Goal: Task Accomplishment & Management: Complete application form

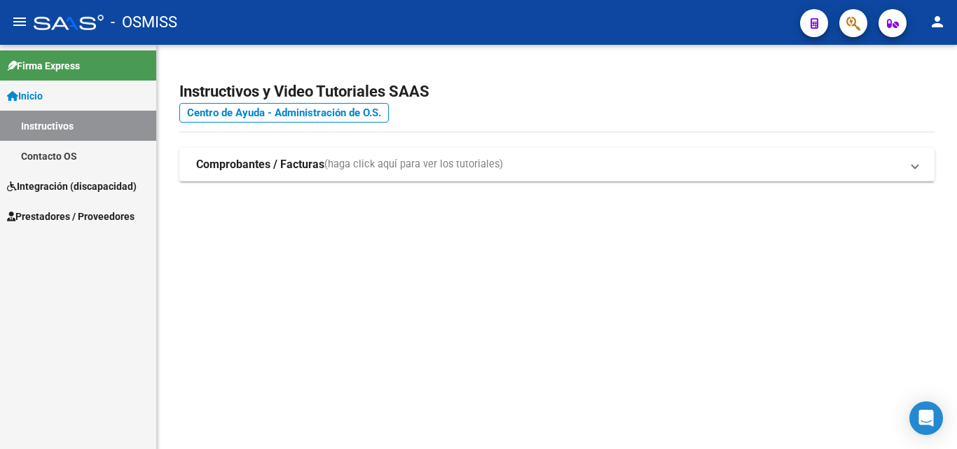
click at [74, 181] on span "Integración (discapacidad)" at bounding box center [72, 186] width 130 height 15
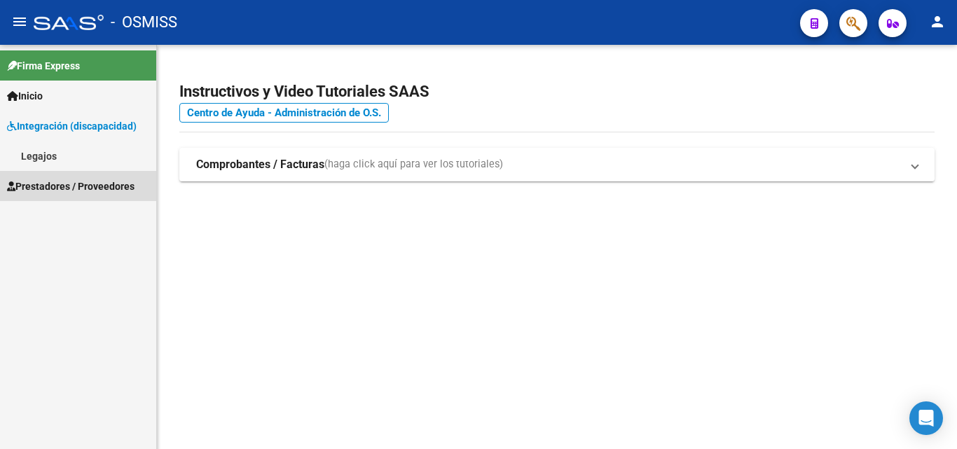
click at [87, 182] on span "Prestadores / Proveedores" at bounding box center [71, 186] width 128 height 15
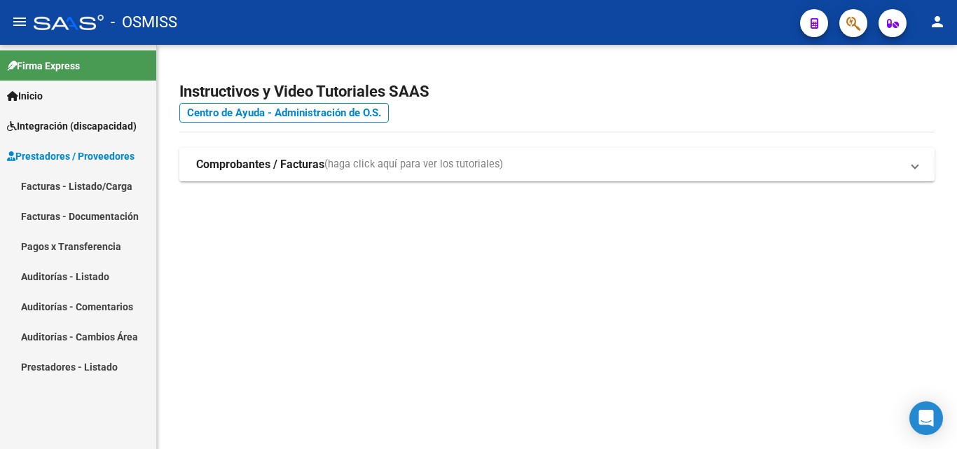
click at [107, 187] on link "Facturas - Listado/Carga" at bounding box center [78, 186] width 156 height 30
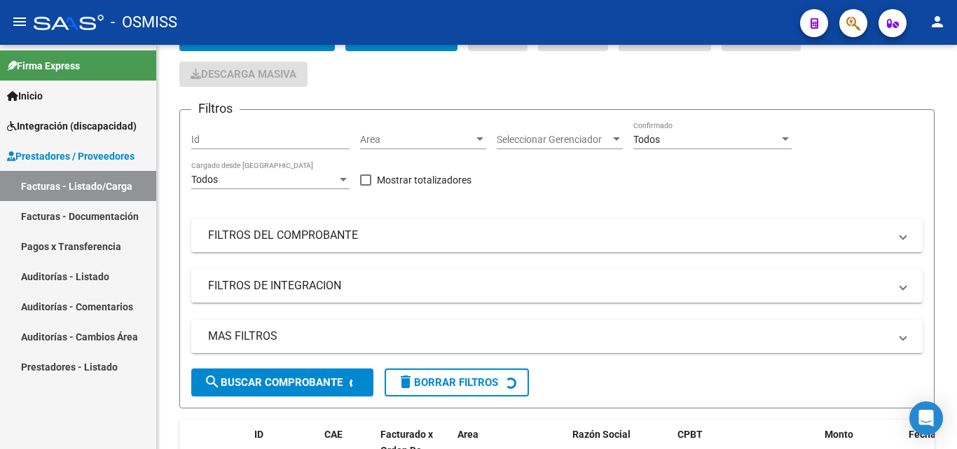
scroll to position [140, 0]
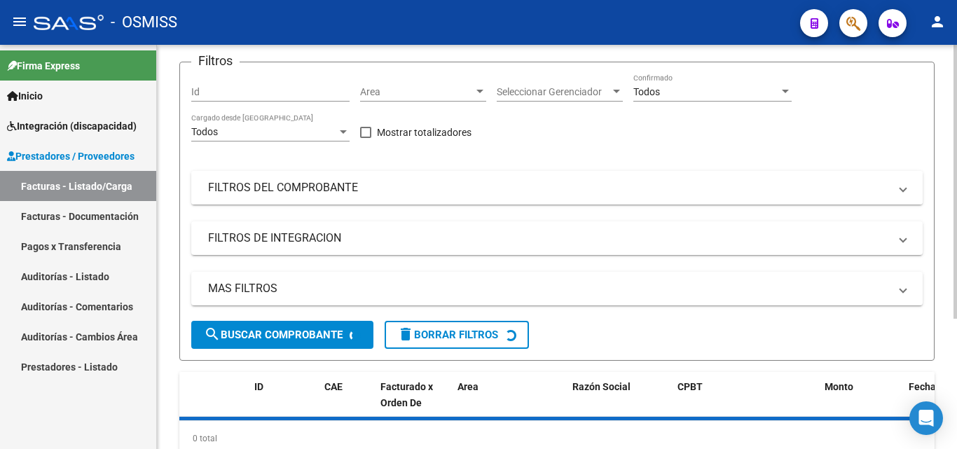
click at [389, 182] on mat-panel-title "FILTROS DEL COMPROBANTE" at bounding box center [548, 187] width 681 height 15
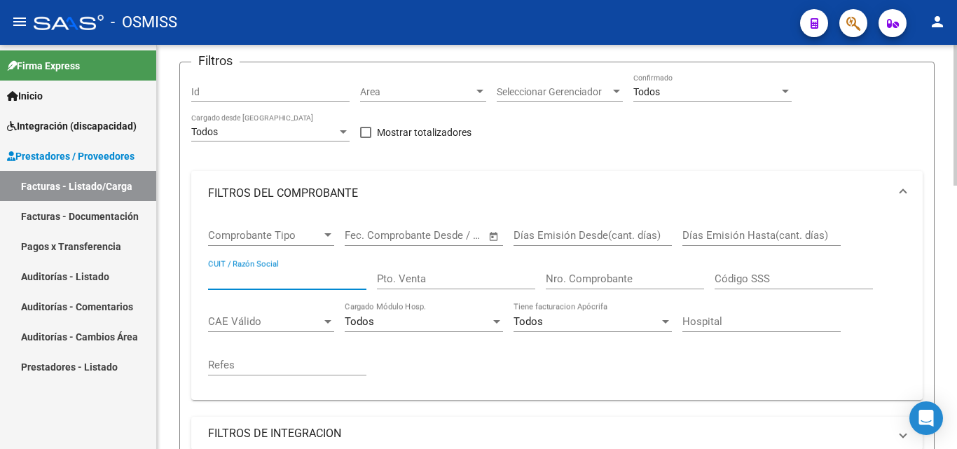
click at [221, 280] on input "CUIT / Razón Social" at bounding box center [287, 279] width 158 height 13
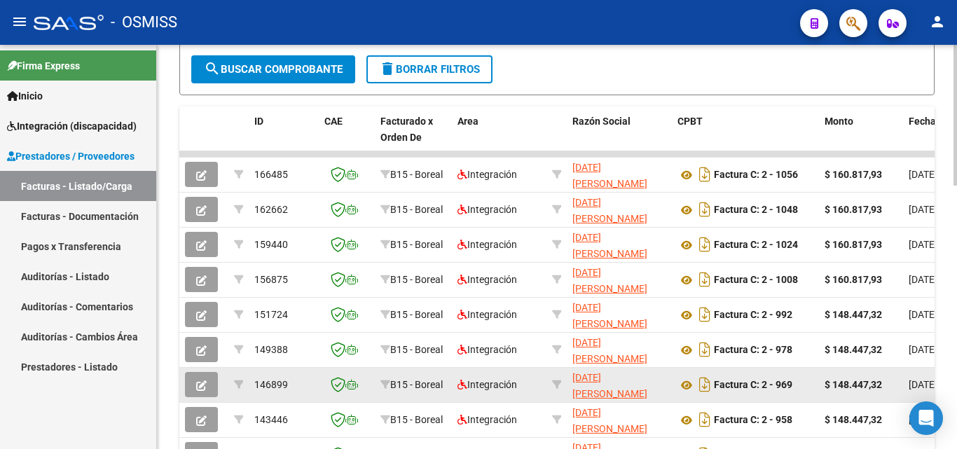
scroll to position [631, 0]
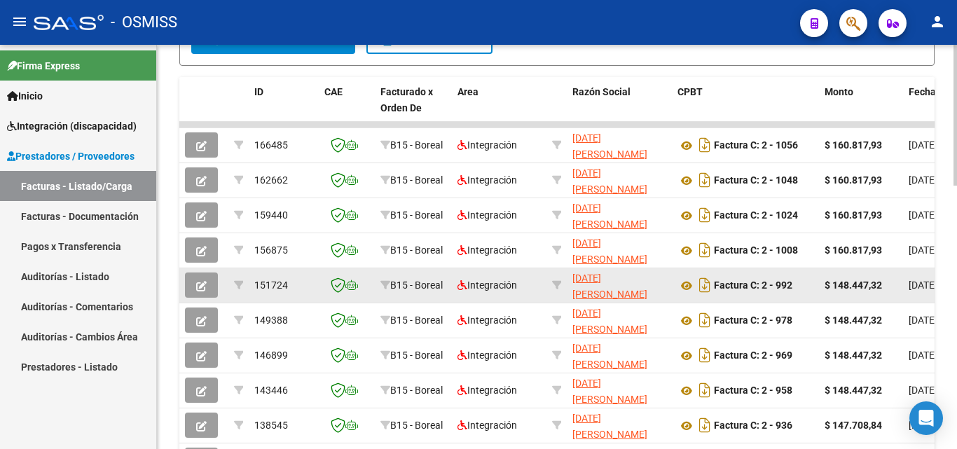
type input "27369430454"
click at [779, 288] on strong "Factura C: 2 - 992" at bounding box center [753, 285] width 79 height 11
click at [338, 282] on icon at bounding box center [338, 285] width 15 height 15
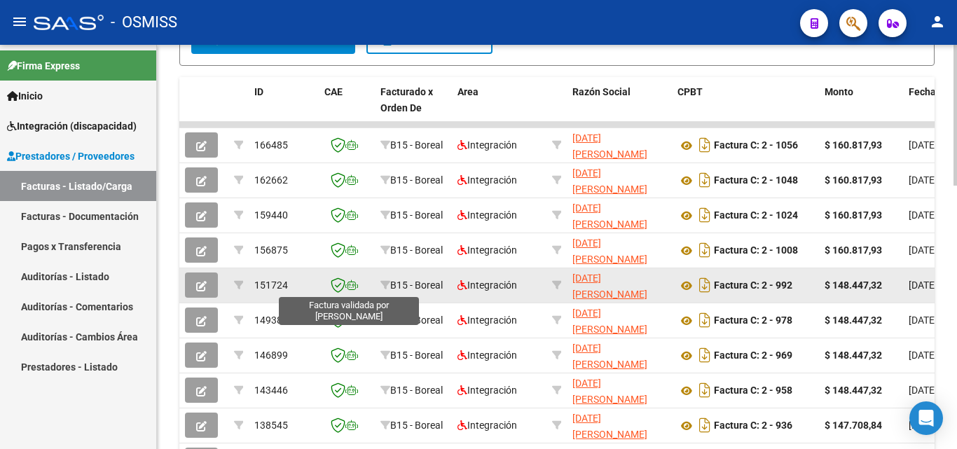
scroll to position [632, 0]
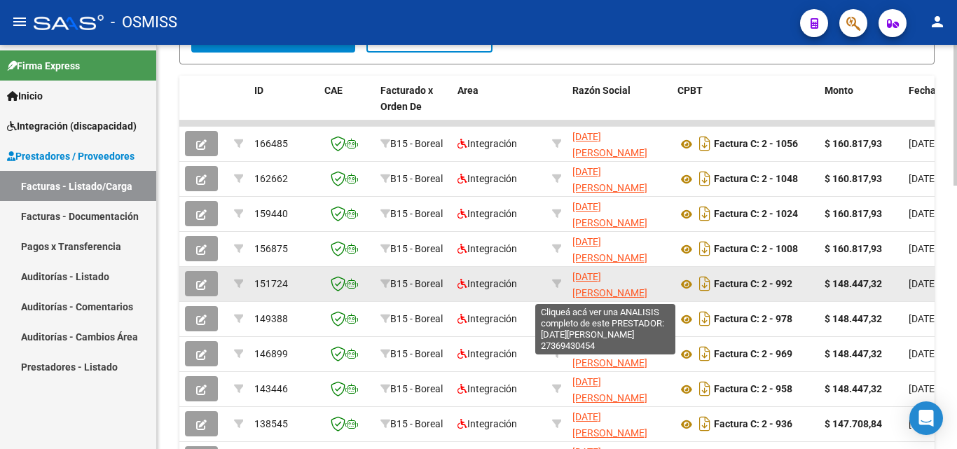
click at [610, 282] on span "[DATE] [PERSON_NAME]" at bounding box center [610, 284] width 75 height 27
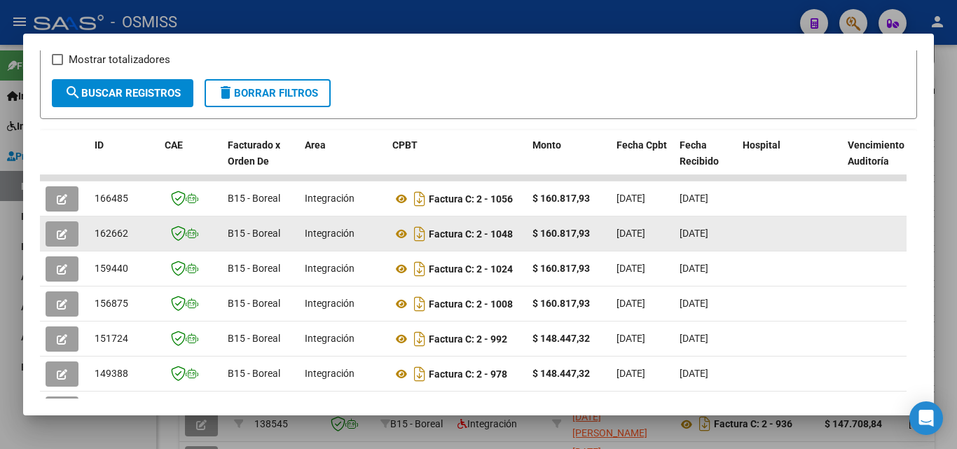
scroll to position [210, 0]
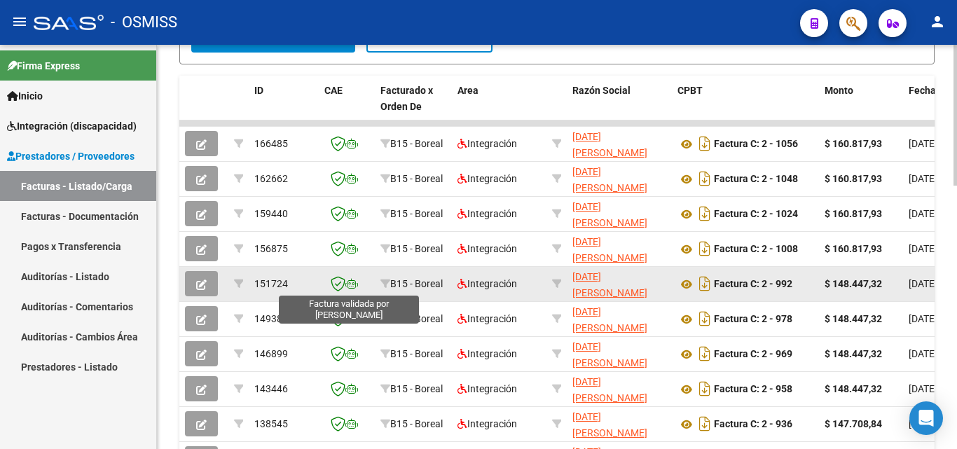
click at [341, 284] on icon at bounding box center [338, 283] width 15 height 15
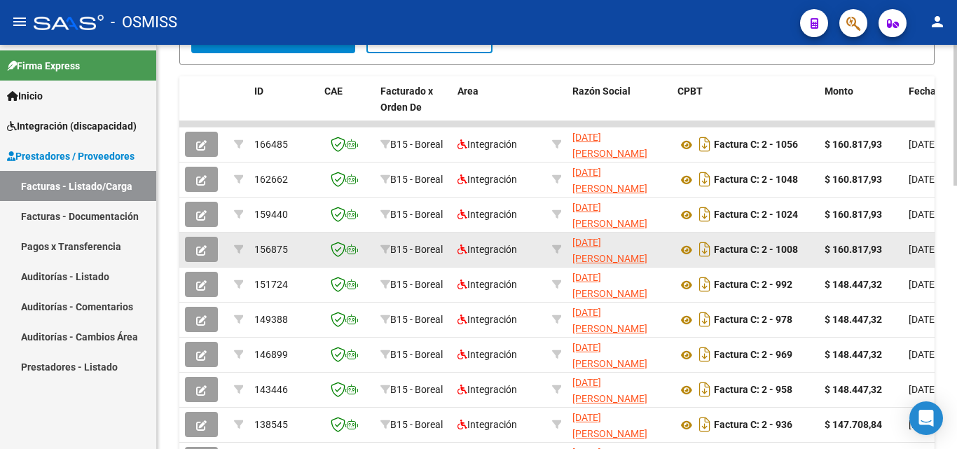
scroll to position [632, 0]
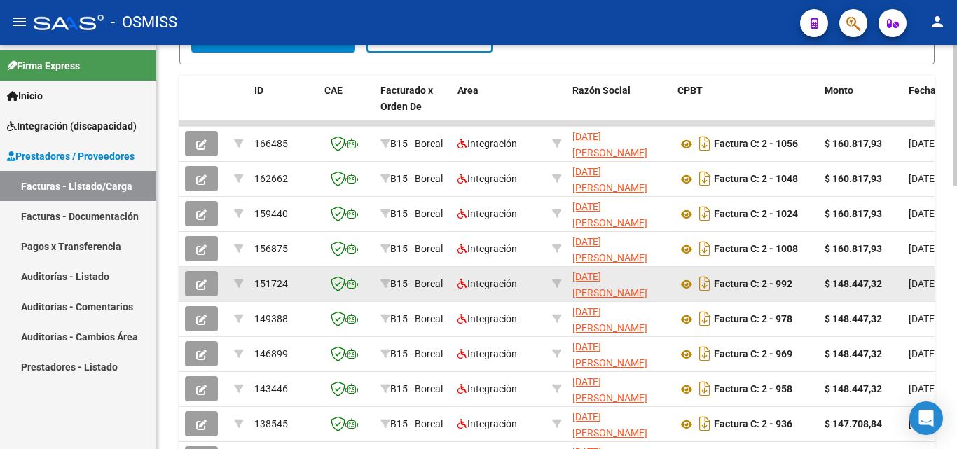
click at [204, 285] on icon "button" at bounding box center [201, 285] width 11 height 11
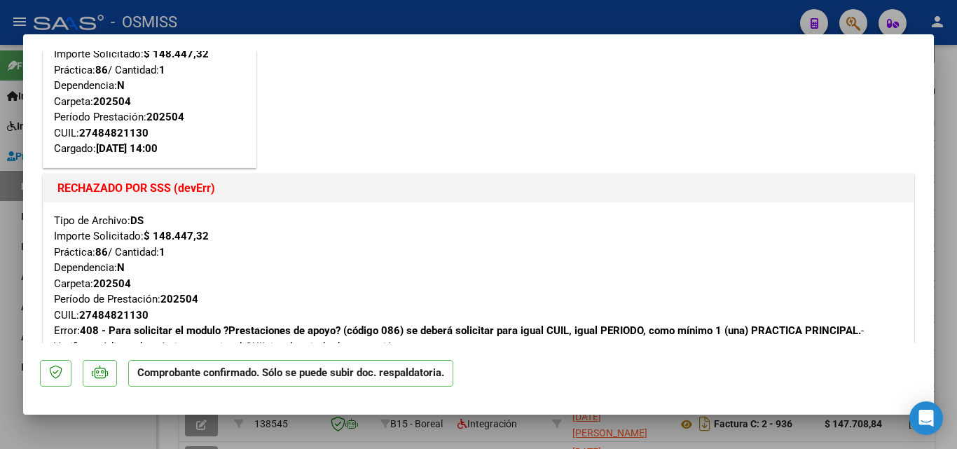
scroll to position [70, 0]
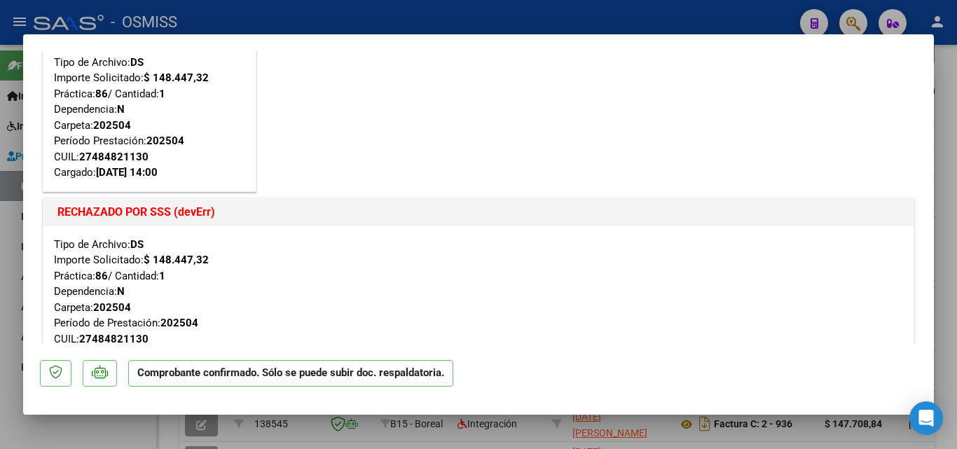
type input "$ 0,00"
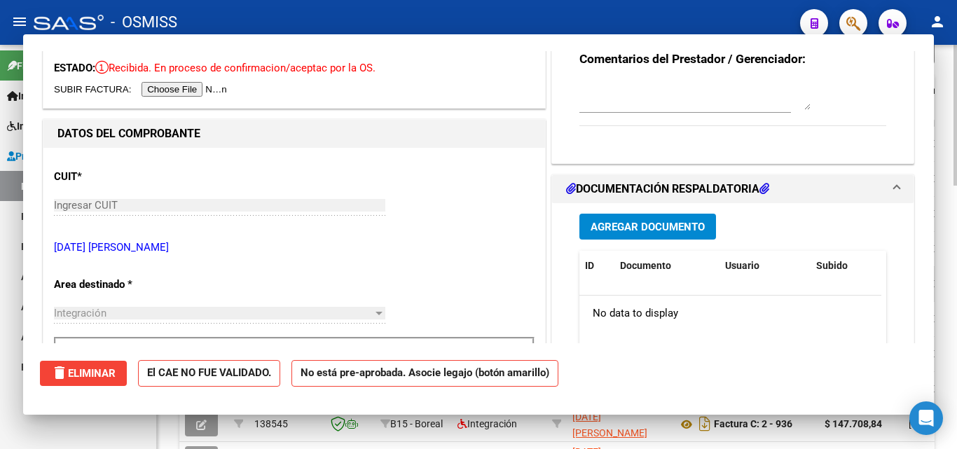
scroll to position [632, 0]
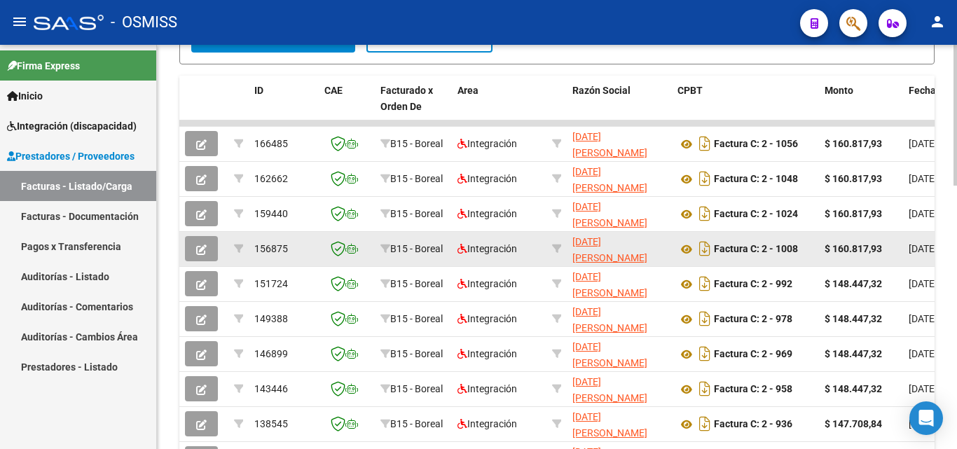
click at [200, 249] on icon "button" at bounding box center [201, 250] width 11 height 11
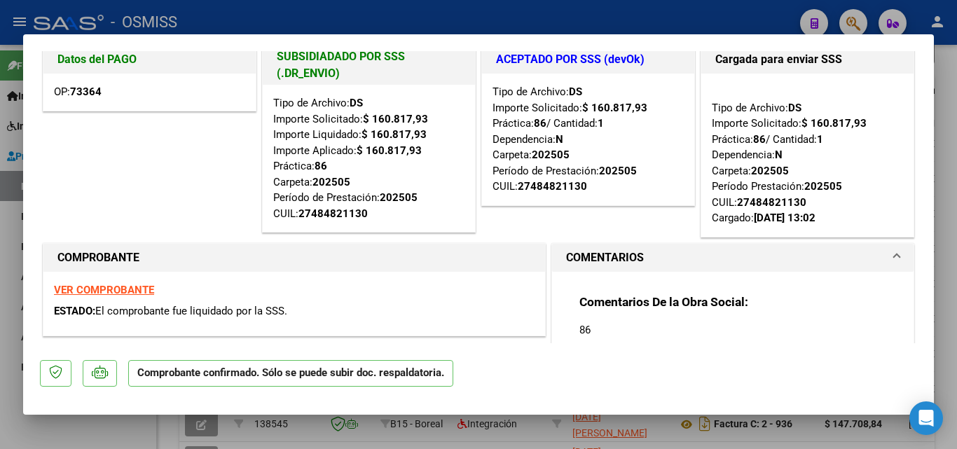
scroll to position [0, 0]
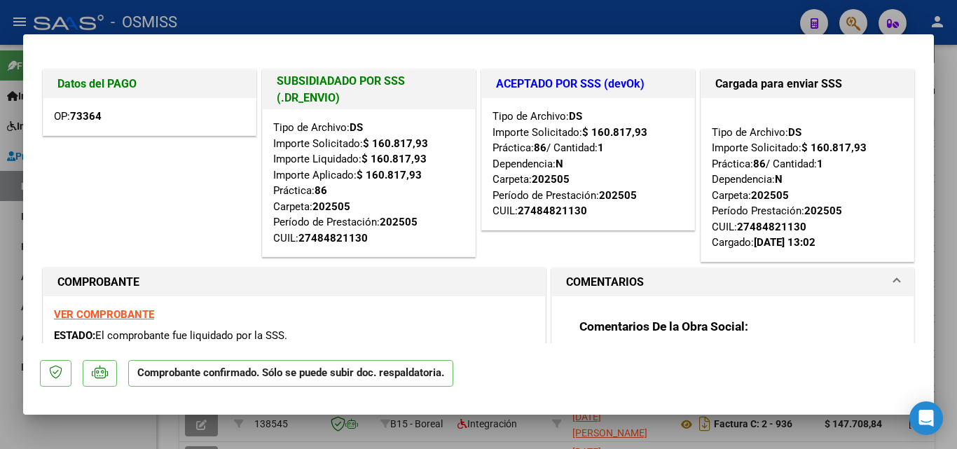
type input "$ 0,00"
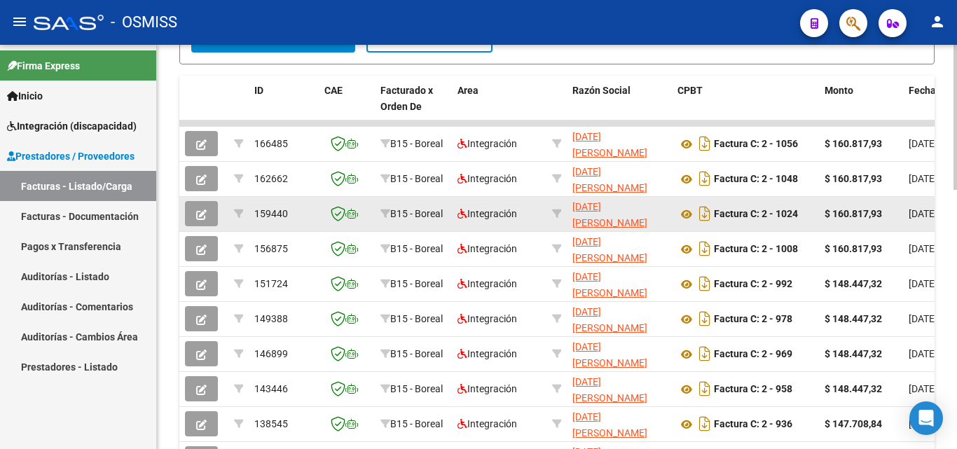
scroll to position [632, 0]
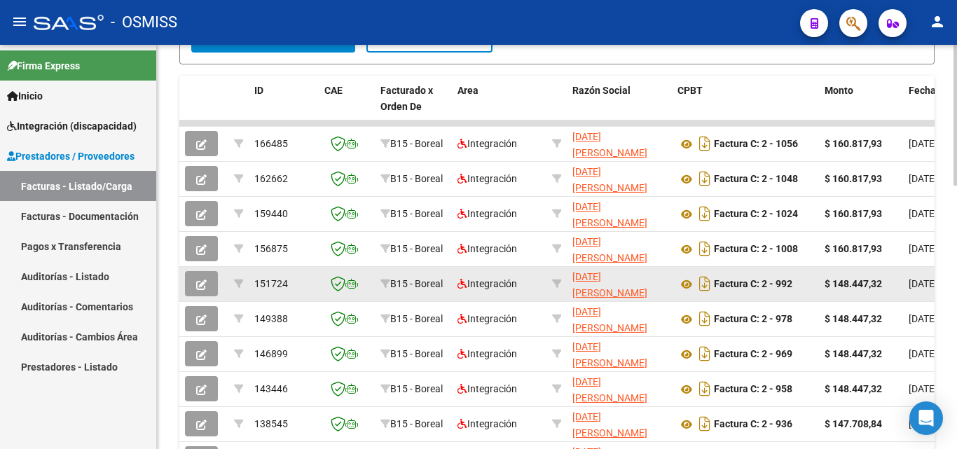
click at [206, 285] on icon "button" at bounding box center [201, 285] width 11 height 11
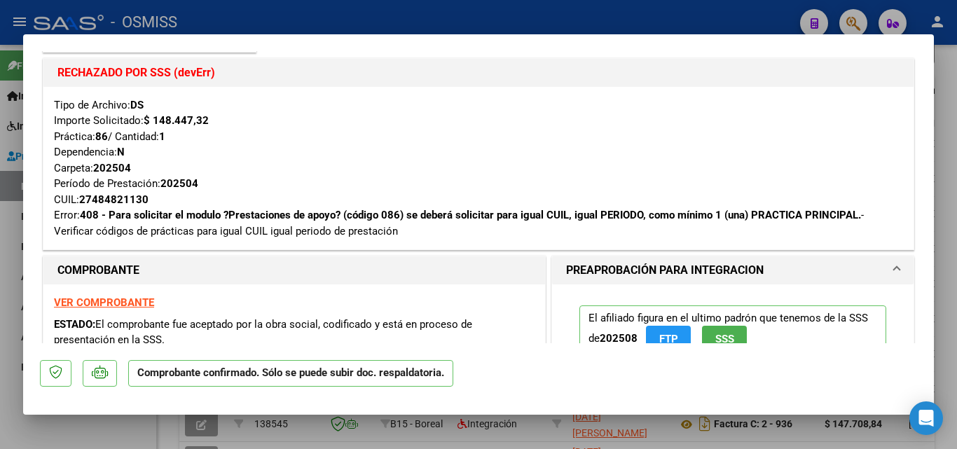
scroll to position [210, 0]
